Goal: Register for event/course

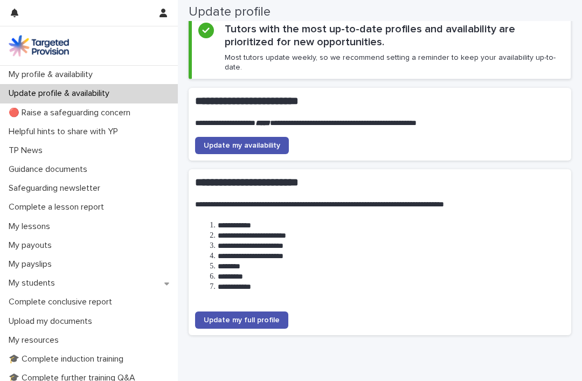
scroll to position [48, 0]
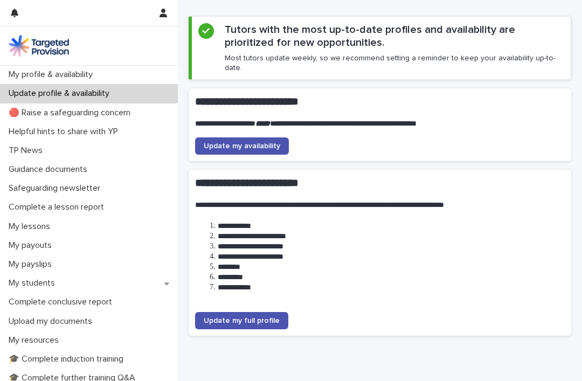
click at [95, 75] on p "My profile & availability" at bounding box center [52, 74] width 97 height 10
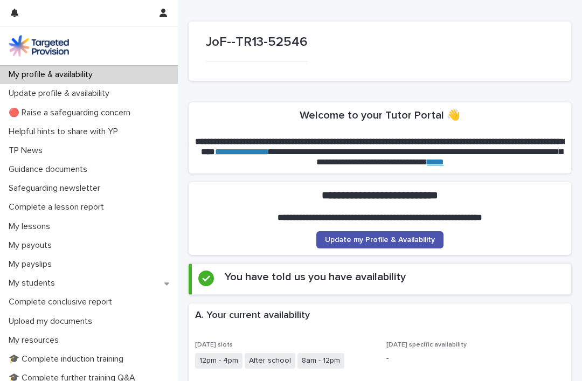
click at [285, 39] on p "JoF--TR13-52546" at bounding box center [257, 42] width 102 height 16
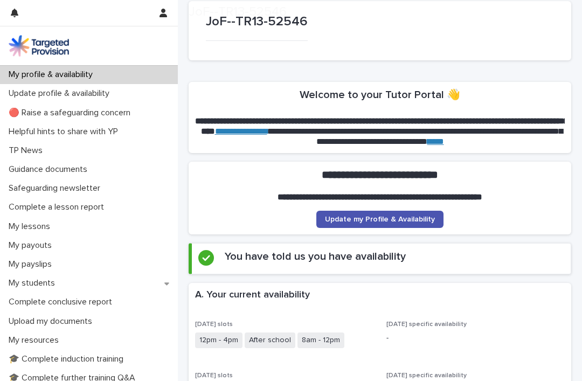
scroll to position [36, 0]
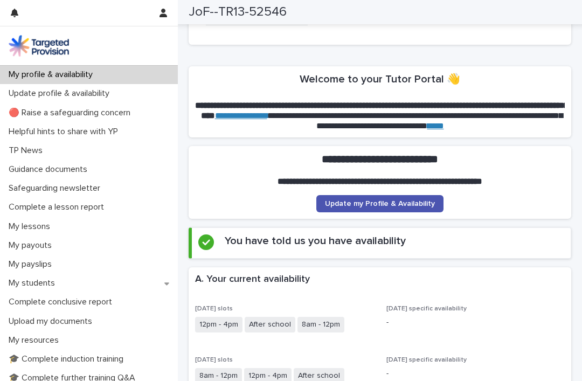
click at [115, 93] on p "Update profile & availability" at bounding box center [61, 93] width 114 height 10
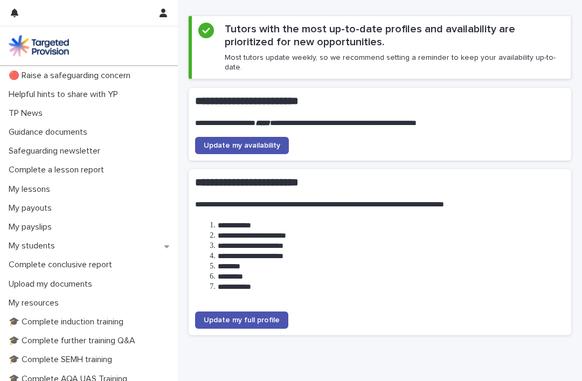
scroll to position [52, 0]
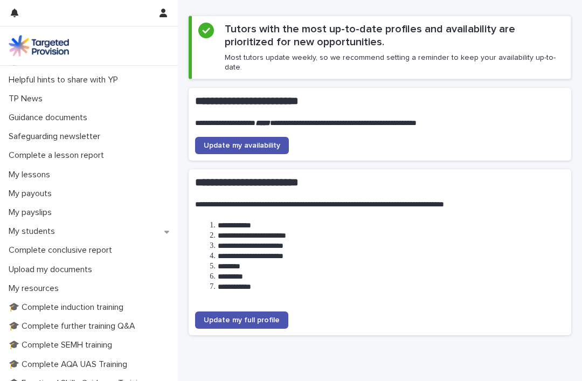
click at [266, 316] on span "Update my full profile" at bounding box center [242, 320] width 76 height 8
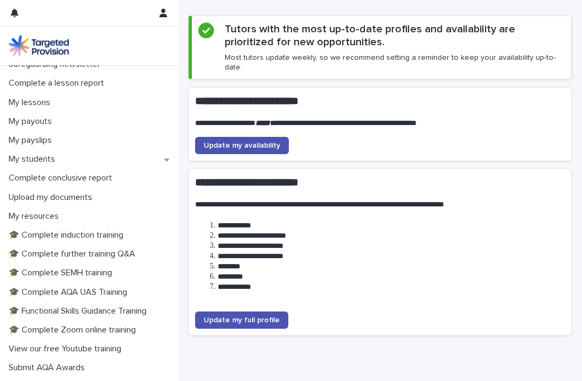
scroll to position [123, 0]
click at [126, 254] on p "🎓 Complete further training Q&A" at bounding box center [74, 254] width 140 height 10
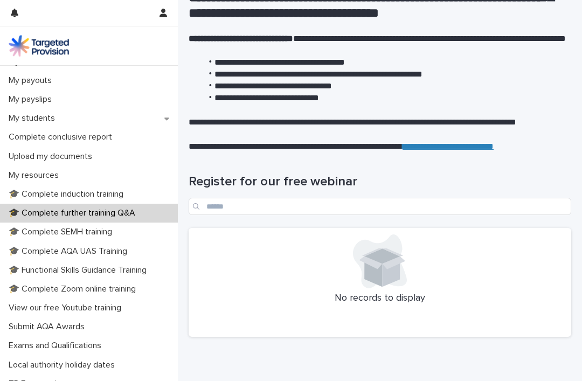
scroll to position [167, 0]
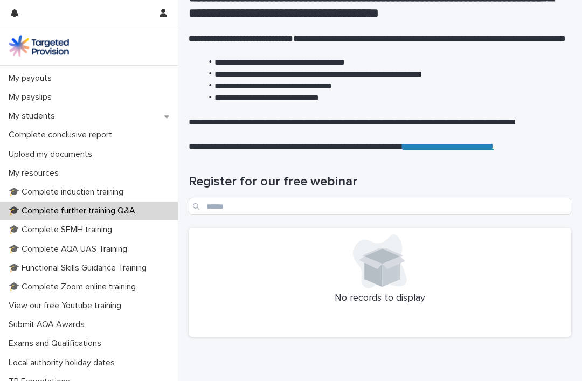
click at [24, 227] on p "🎓 Complete SEMH training" at bounding box center [62, 230] width 116 height 10
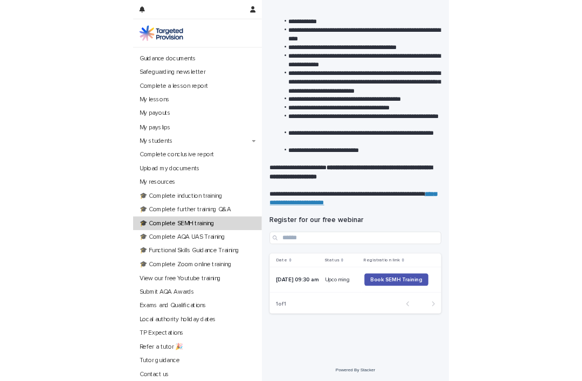
scroll to position [86, 0]
